Goal: Check status: Check status

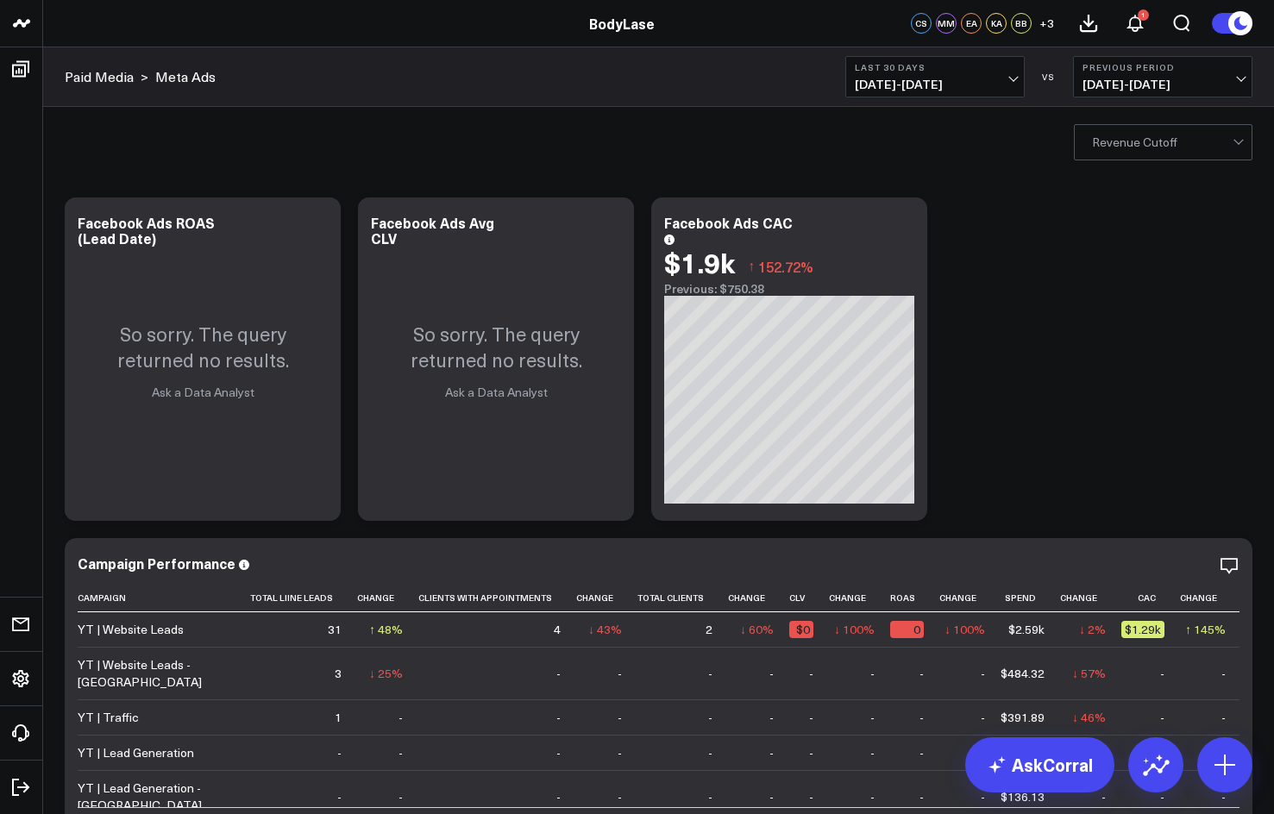
click at [984, 86] on span "[DATE] - [DATE]" at bounding box center [935, 85] width 160 height 14
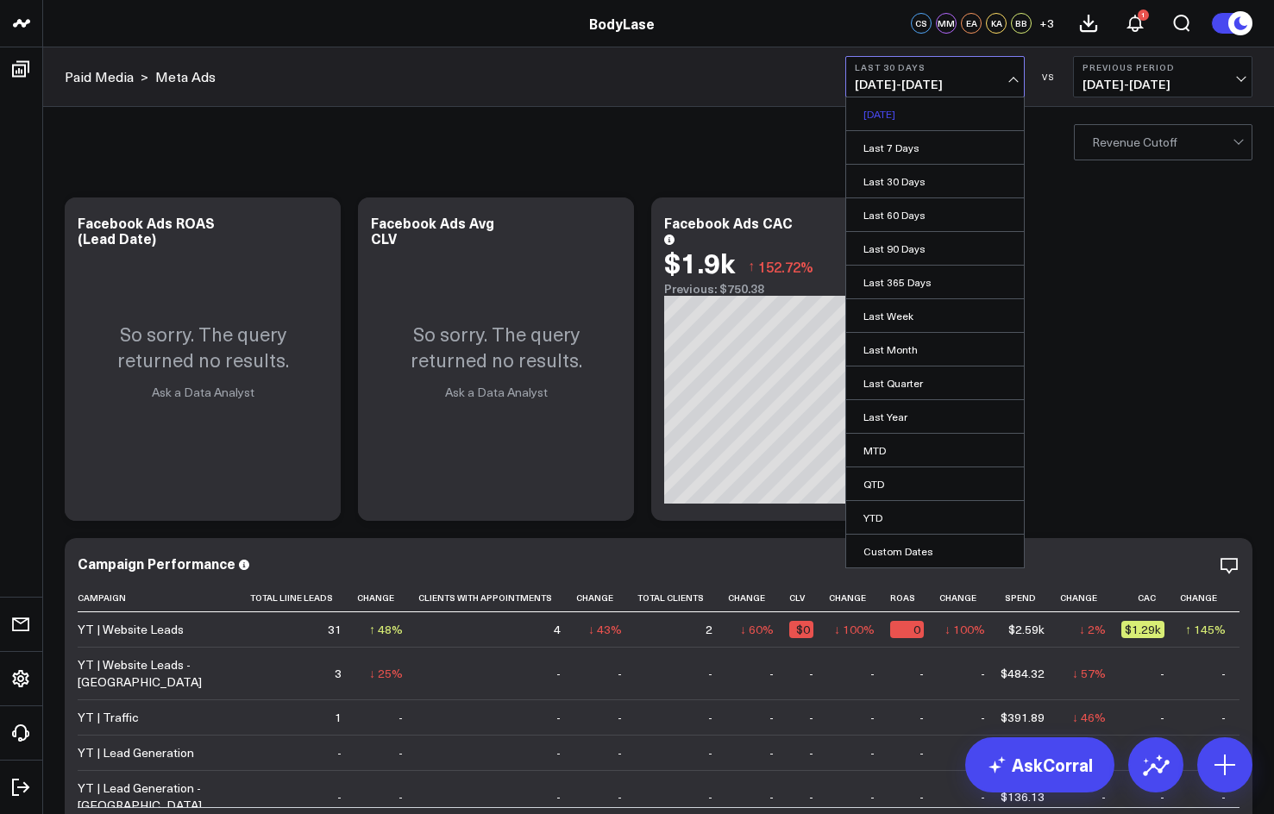
click at [976, 111] on link "[DATE]" at bounding box center [935, 113] width 178 height 33
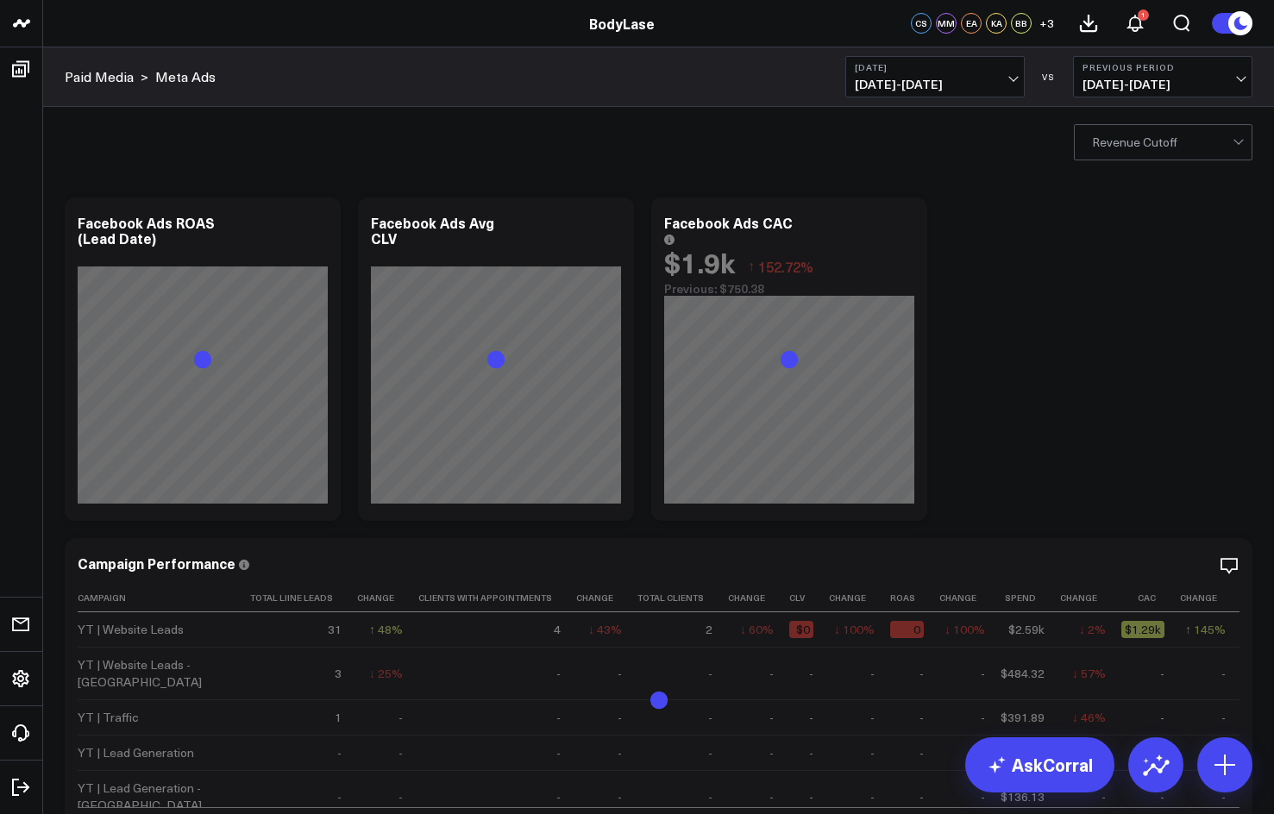
click at [968, 81] on span "[DATE] - [DATE]" at bounding box center [935, 85] width 160 height 14
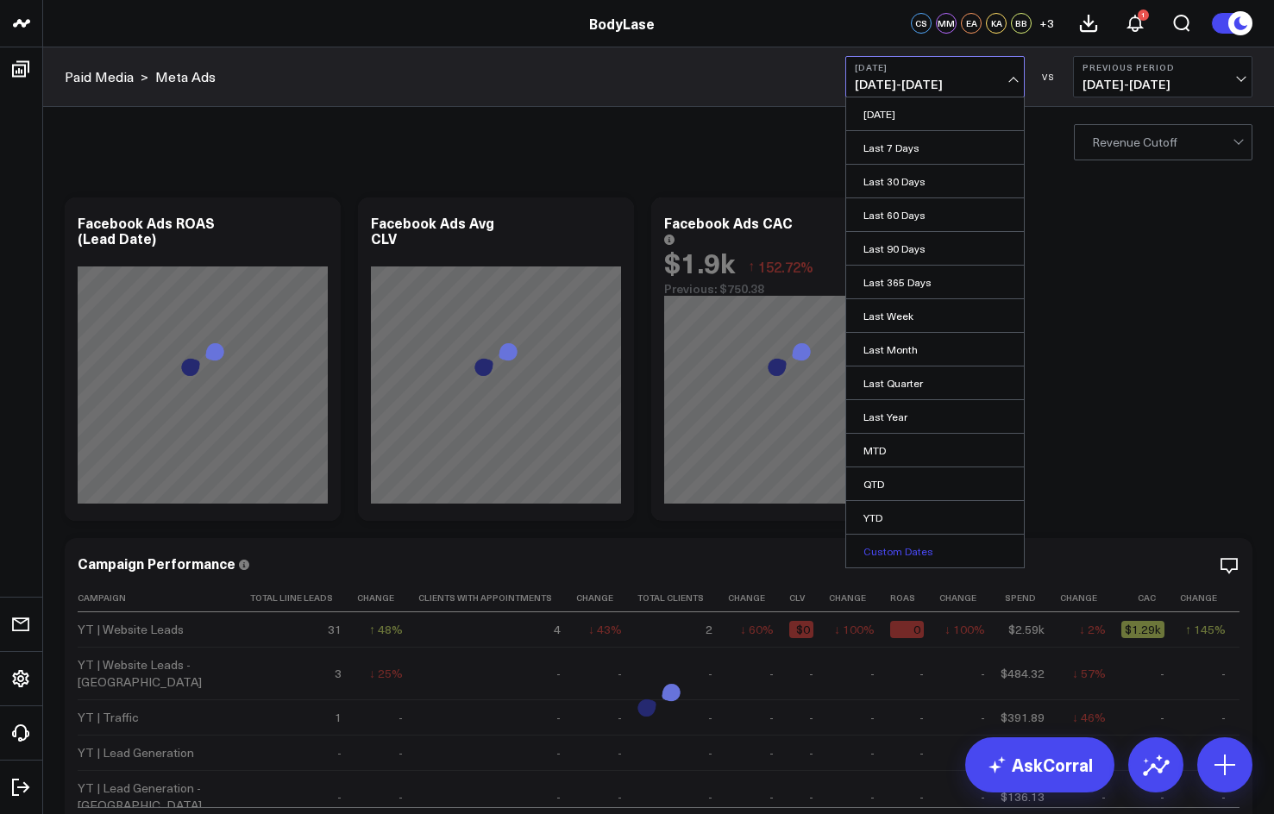
click at [922, 561] on link "Custom Dates" at bounding box center [935, 551] width 178 height 33
select select "7"
select select "2025"
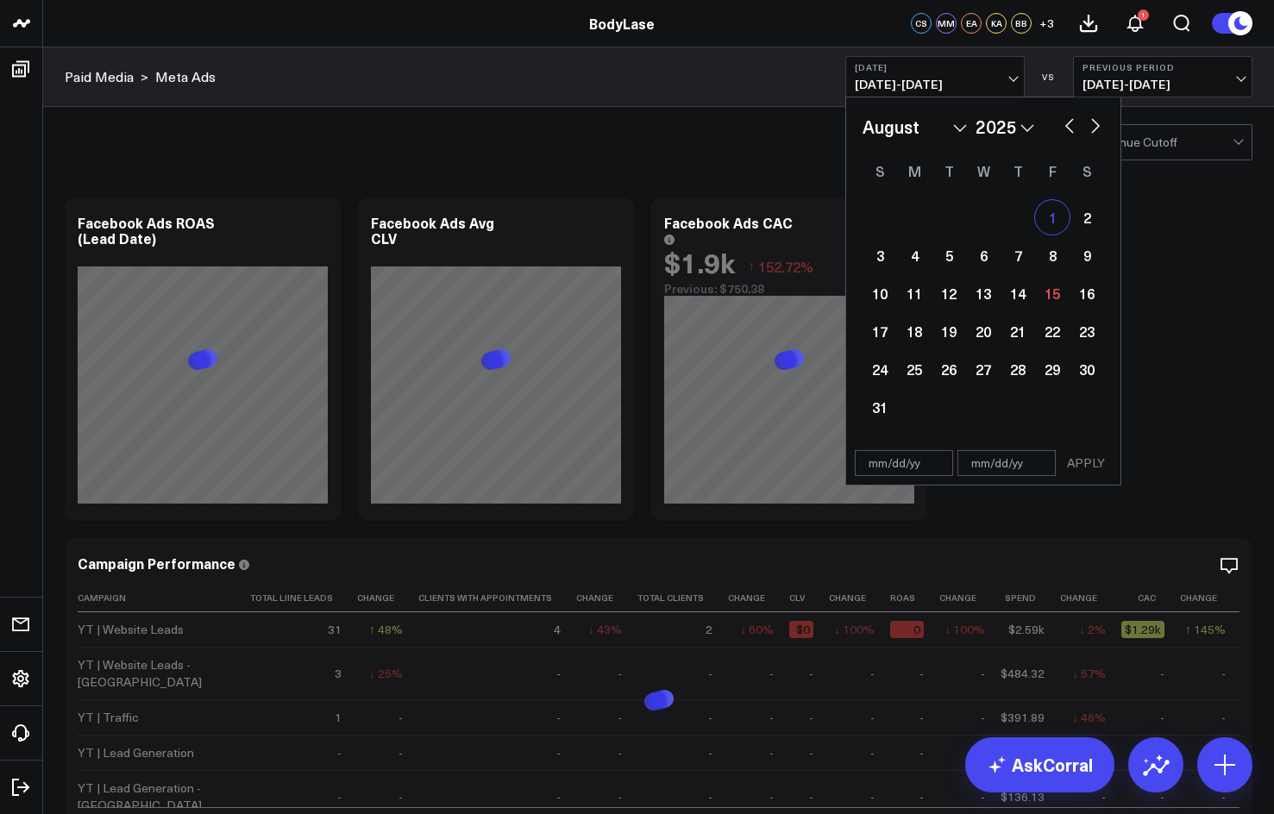
click at [1059, 205] on div "1" at bounding box center [1052, 217] width 34 height 34
type input "[DATE]"
select select "7"
select select "2025"
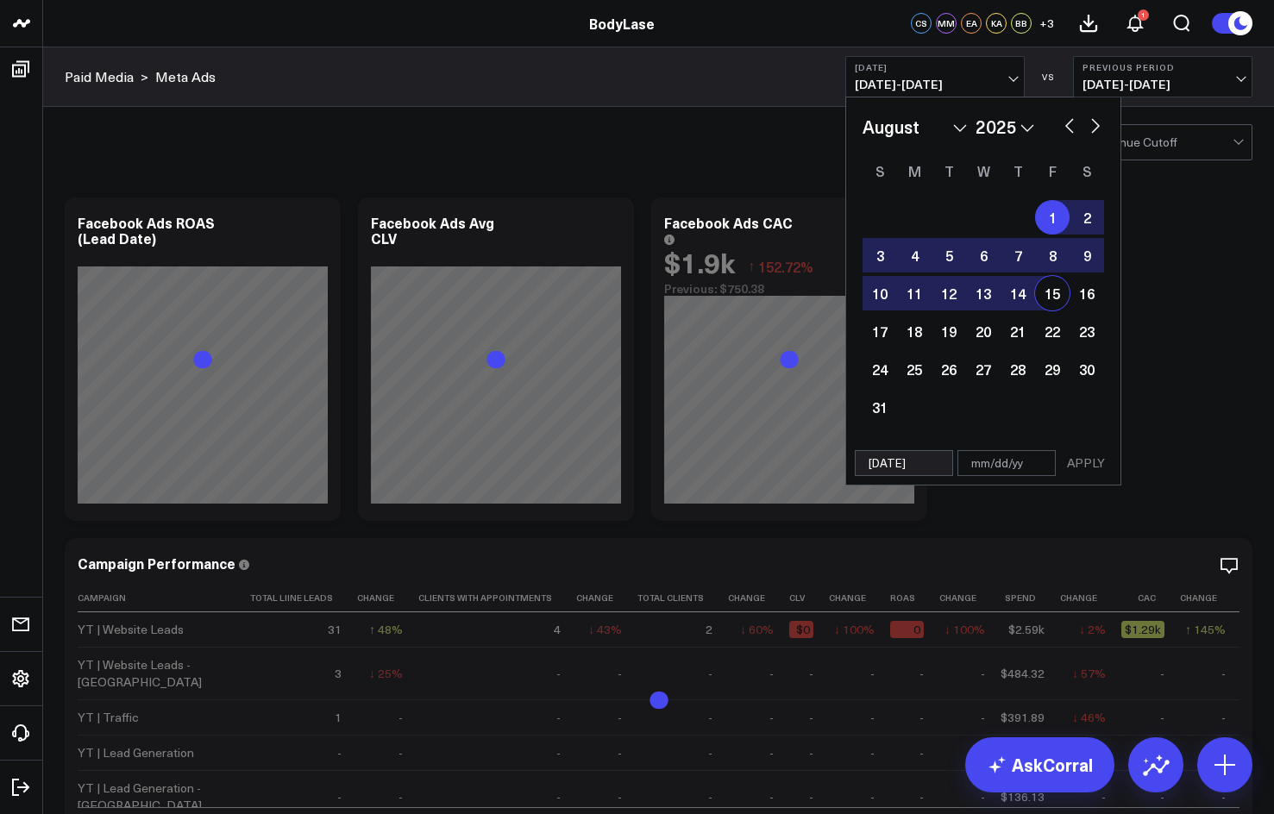
click at [1050, 294] on div "15" at bounding box center [1052, 293] width 34 height 34
type input "[DATE]"
select select "7"
select select "2025"
click at [1073, 463] on button "APPLY" at bounding box center [1086, 463] width 52 height 26
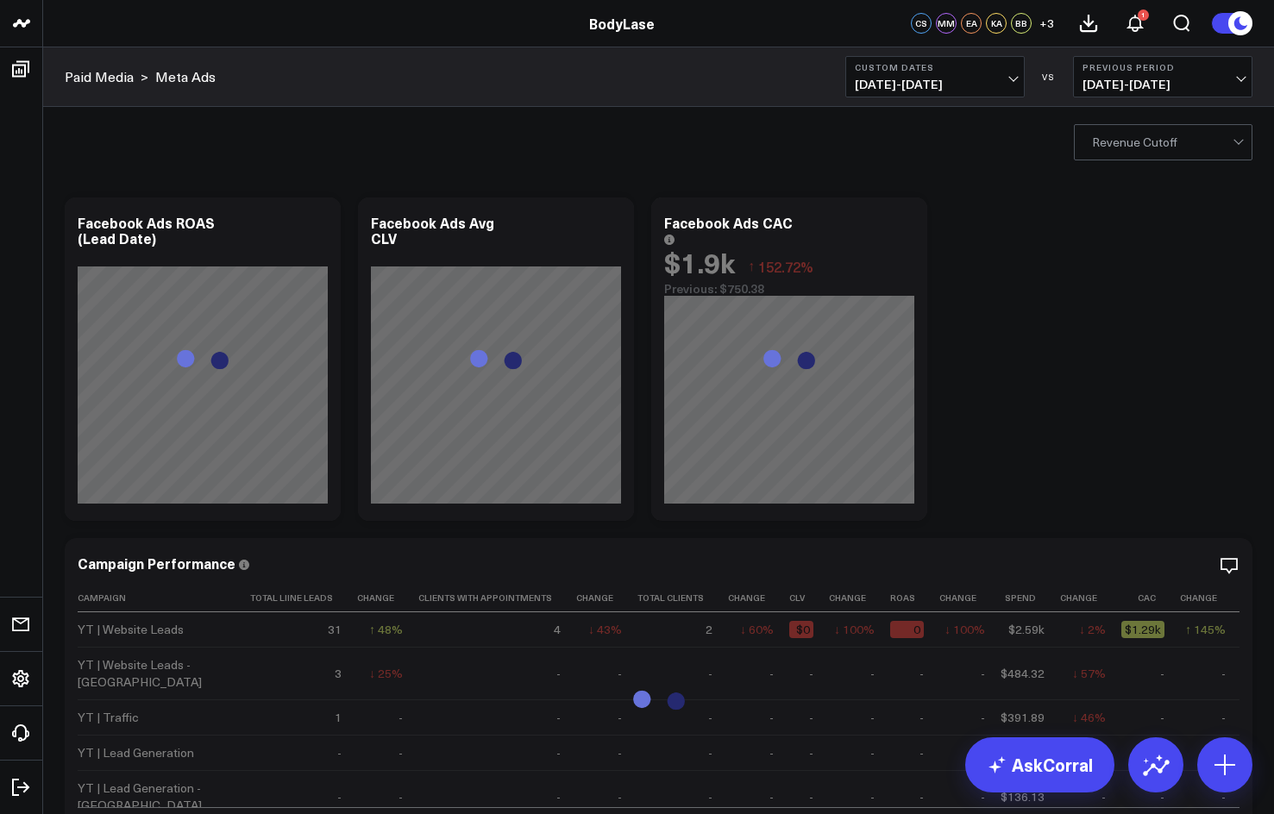
click at [1117, 78] on span "[DATE] - [DATE]" at bounding box center [1162, 85] width 160 height 14
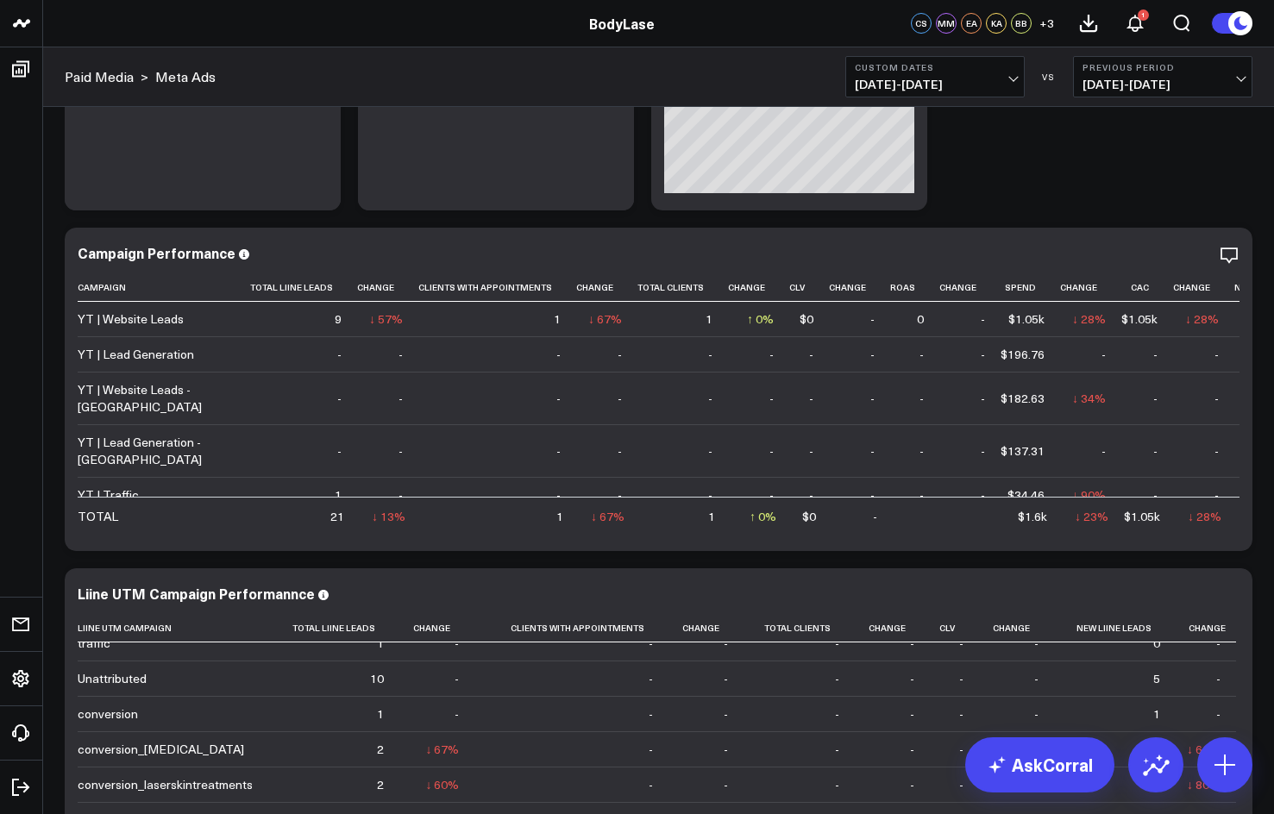
scroll to position [255, 0]
